Goal: Task Accomplishment & Management: Complete application form

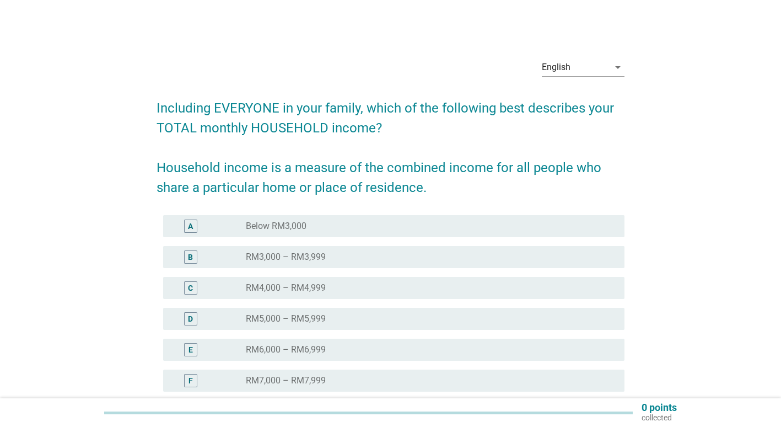
click at [319, 377] on label "RM7,000 – RM7,999" at bounding box center [286, 380] width 80 height 11
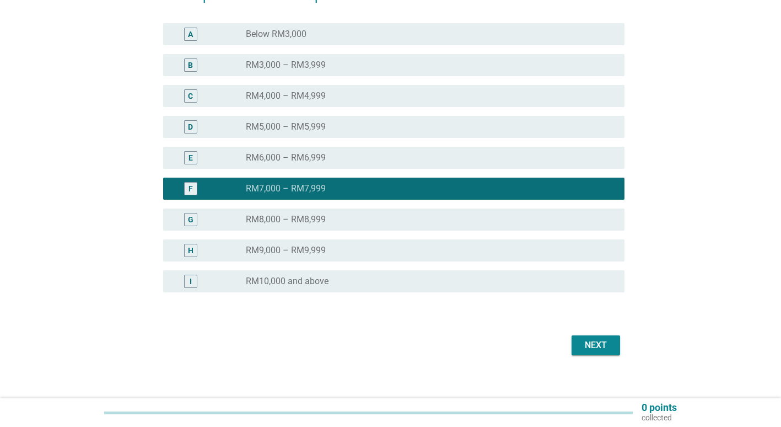
scroll to position [202, 0]
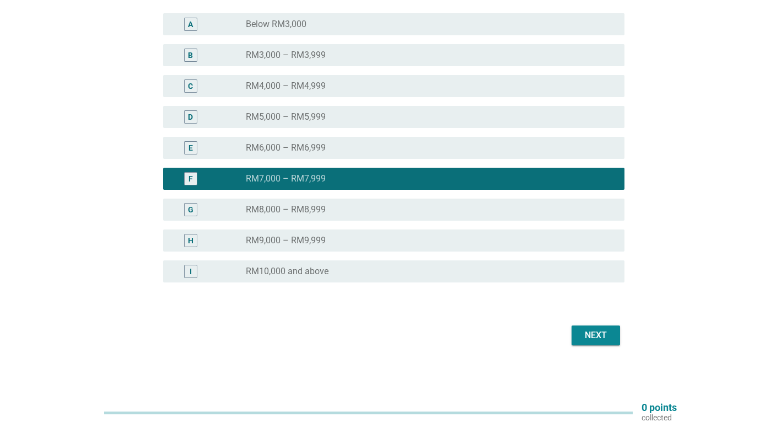
click at [606, 333] on div "Next" at bounding box center [595, 334] width 31 height 13
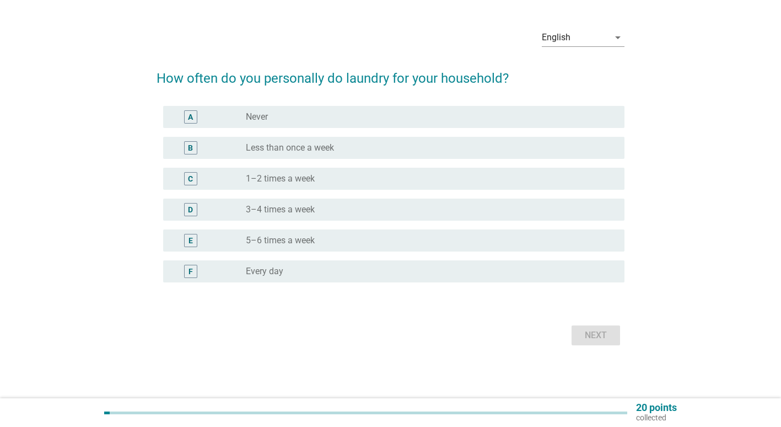
scroll to position [0, 0]
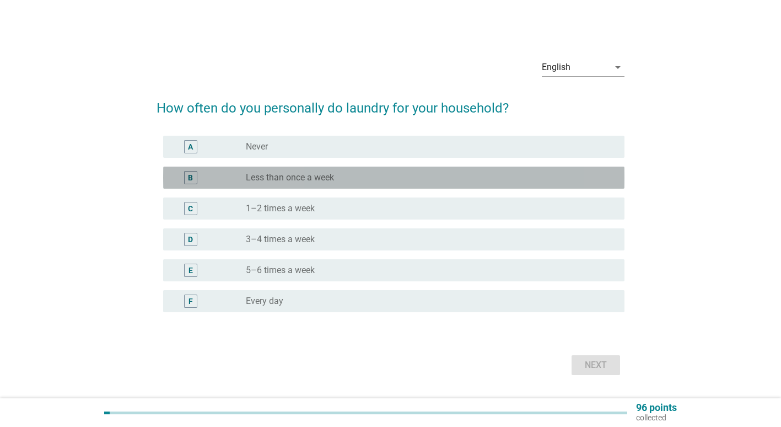
click at [303, 179] on label "Less than once a week" at bounding box center [290, 177] width 88 height 11
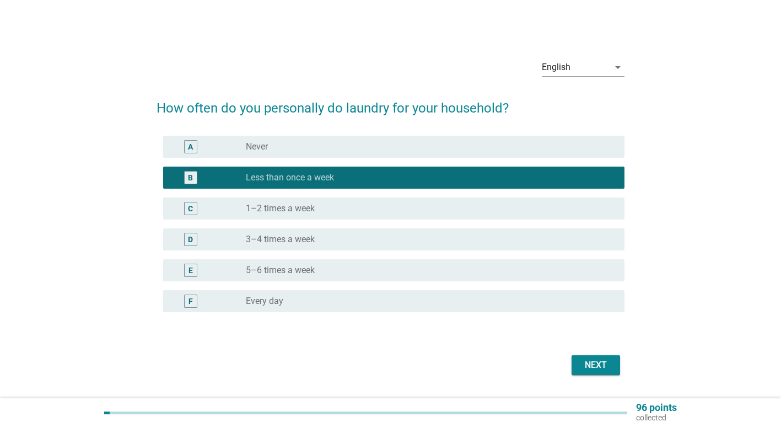
click at [607, 359] on div "Next" at bounding box center [595, 364] width 31 height 13
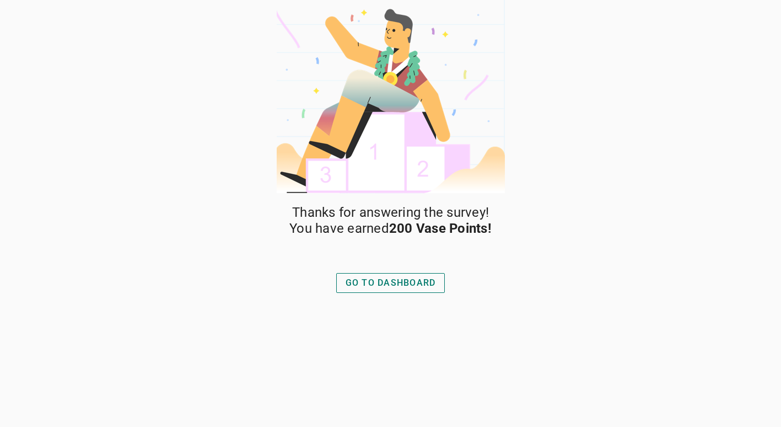
click at [413, 288] on div "GO TO DASHBOARD" at bounding box center [391, 282] width 90 height 13
